Goal: Navigation & Orientation: Find specific page/section

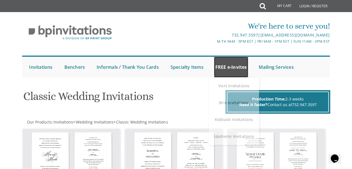
click at [240, 65] on link "FREE e-Invites" at bounding box center [231, 67] width 34 height 21
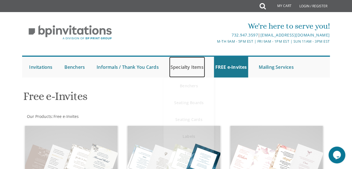
click at [185, 64] on link "Specialty Items" at bounding box center [187, 67] width 36 height 21
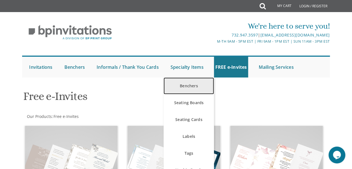
click at [190, 85] on link "Benchers" at bounding box center [189, 85] width 50 height 17
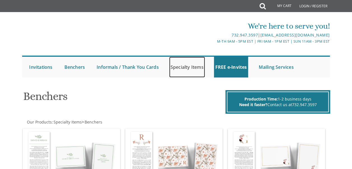
click at [185, 67] on link "Specialty Items" at bounding box center [187, 67] width 36 height 21
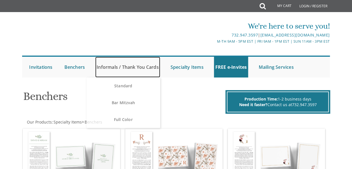
click at [131, 71] on link "Informals / Thank You Cards" at bounding box center [127, 67] width 65 height 21
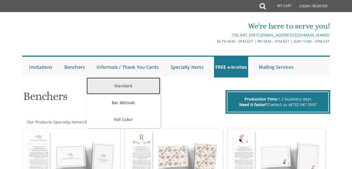
click at [129, 90] on link "Standard" at bounding box center [124, 85] width 74 height 17
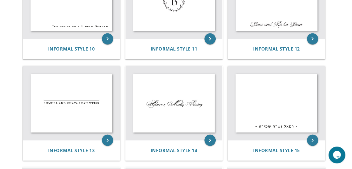
scroll to position [475, 0]
